Goal: Information Seeking & Learning: Learn about a topic

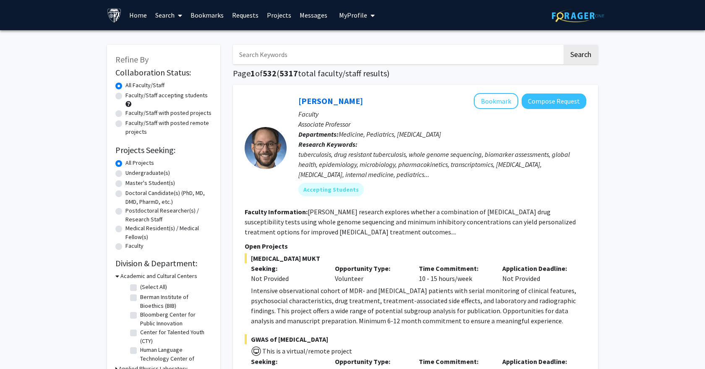
click at [284, 54] on input "Search Keywords" at bounding box center [397, 54] width 329 height 19
type input "siuxan li"
click at [580, 56] on button "Search" at bounding box center [580, 54] width 34 height 19
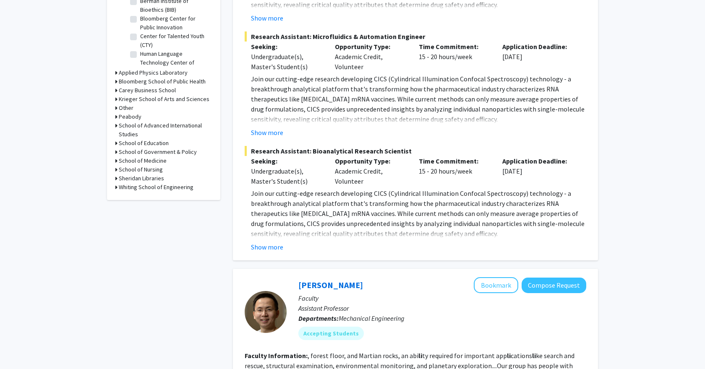
scroll to position [301, 0]
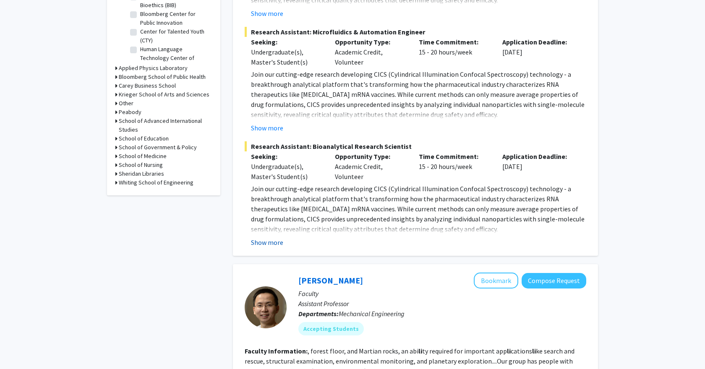
click at [268, 244] on button "Show more" at bounding box center [267, 242] width 32 height 10
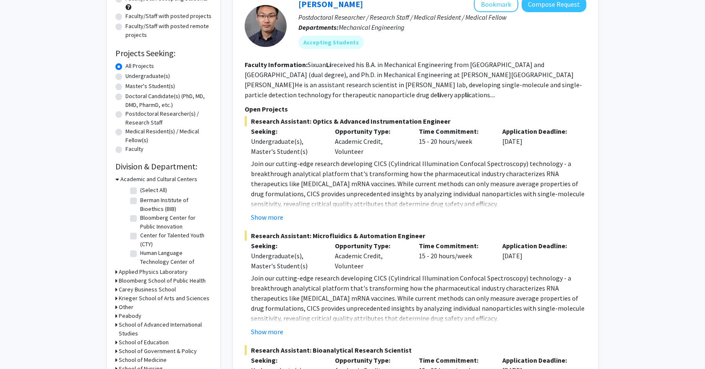
scroll to position [96, 0]
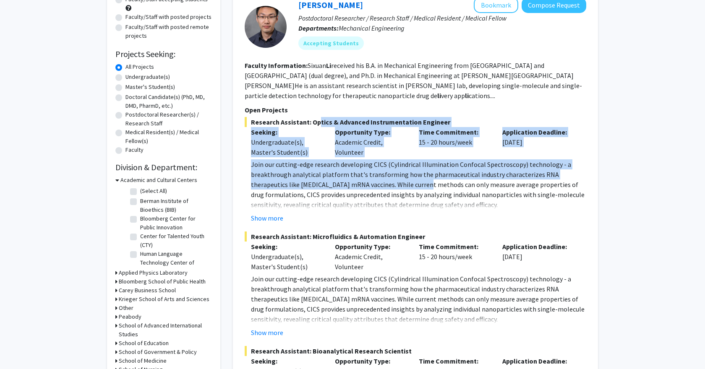
drag, startPoint x: 313, startPoint y: 123, endPoint x: 400, endPoint y: 189, distance: 109.2
click at [398, 189] on div "Research Assistant: Optics & Advanced Instrumentation Engineer Seeking: Undergr…" at bounding box center [415, 170] width 341 height 106
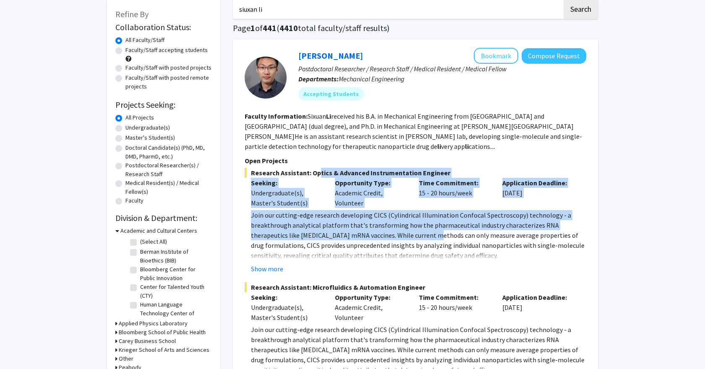
scroll to position [45, 0]
click at [315, 54] on link "[PERSON_NAME]" at bounding box center [330, 55] width 65 height 10
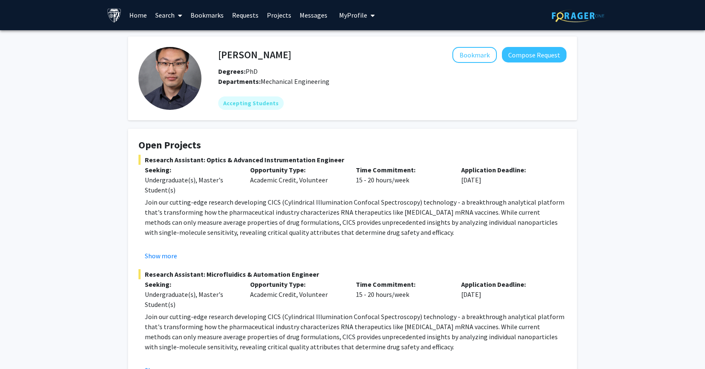
click at [258, 206] on p "Join our cutting-edge research developing CICS (Cylindrical Illumination Confoc…" at bounding box center [356, 217] width 422 height 40
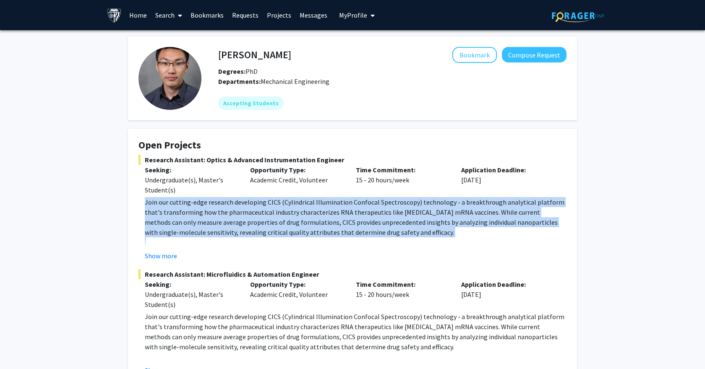
click at [258, 206] on p "Join our cutting-edge research developing CICS (Cylindrical Illumination Confoc…" at bounding box center [356, 217] width 422 height 40
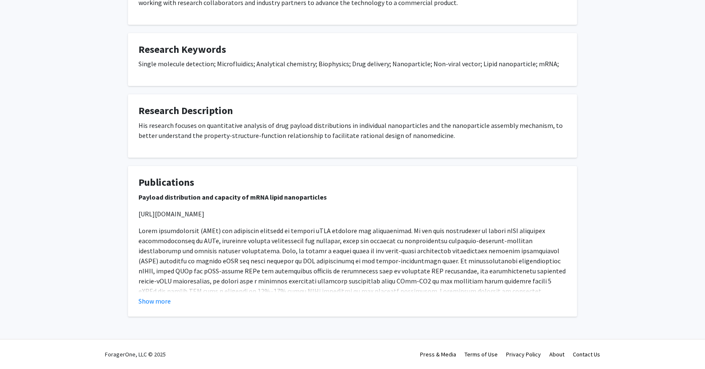
scroll to position [567, 0]
